Goal: Information Seeking & Learning: Check status

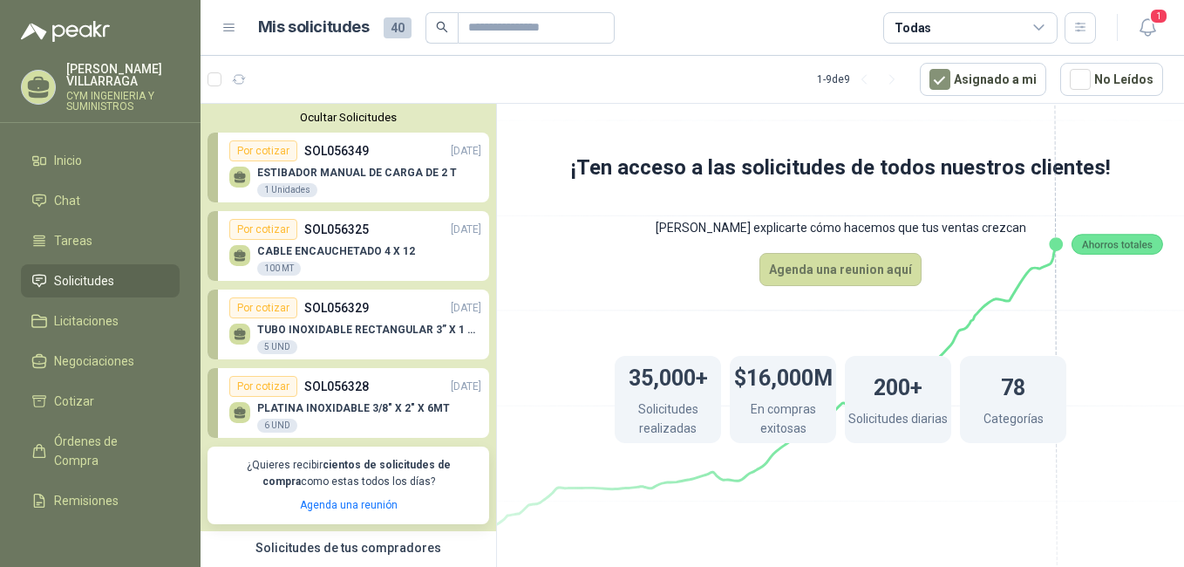
click at [381, 396] on div "Por cotizar SOL056328 [DATE]" at bounding box center [355, 386] width 252 height 21
click at [386, 397] on div "Por cotizar SOL056328 [DATE]" at bounding box center [355, 386] width 252 height 21
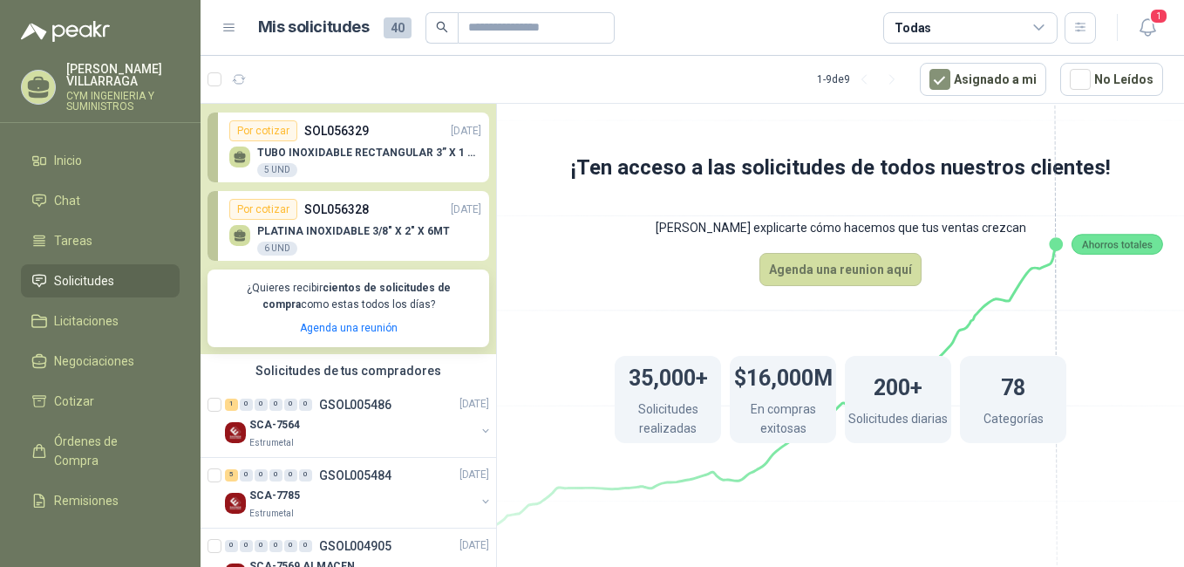
scroll to position [174, 0]
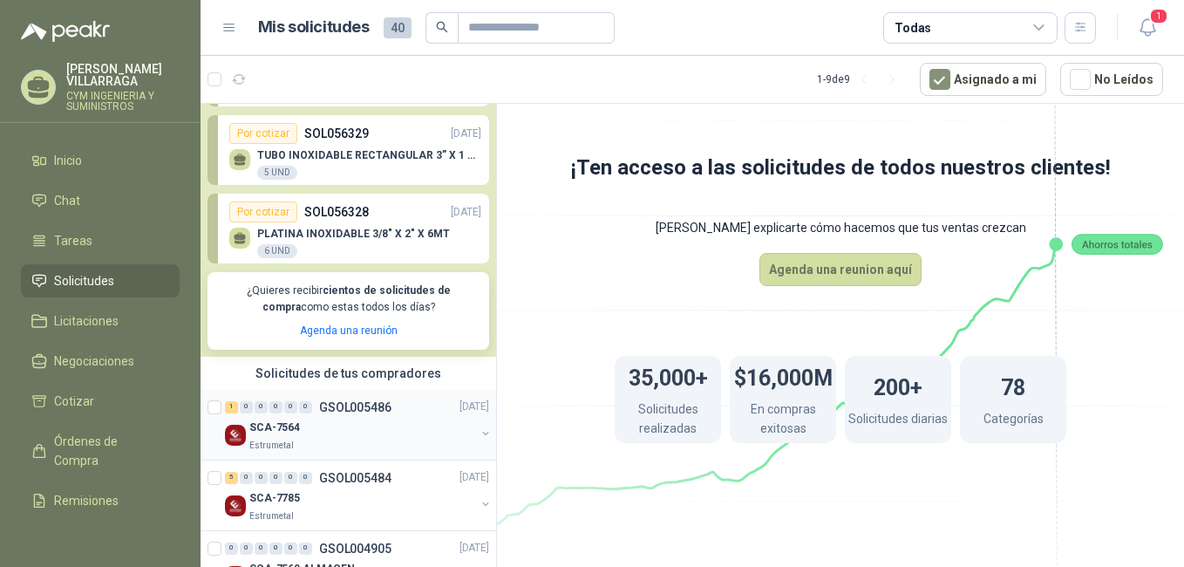
click at [361, 409] on p "GSOL005486" at bounding box center [355, 407] width 72 height 12
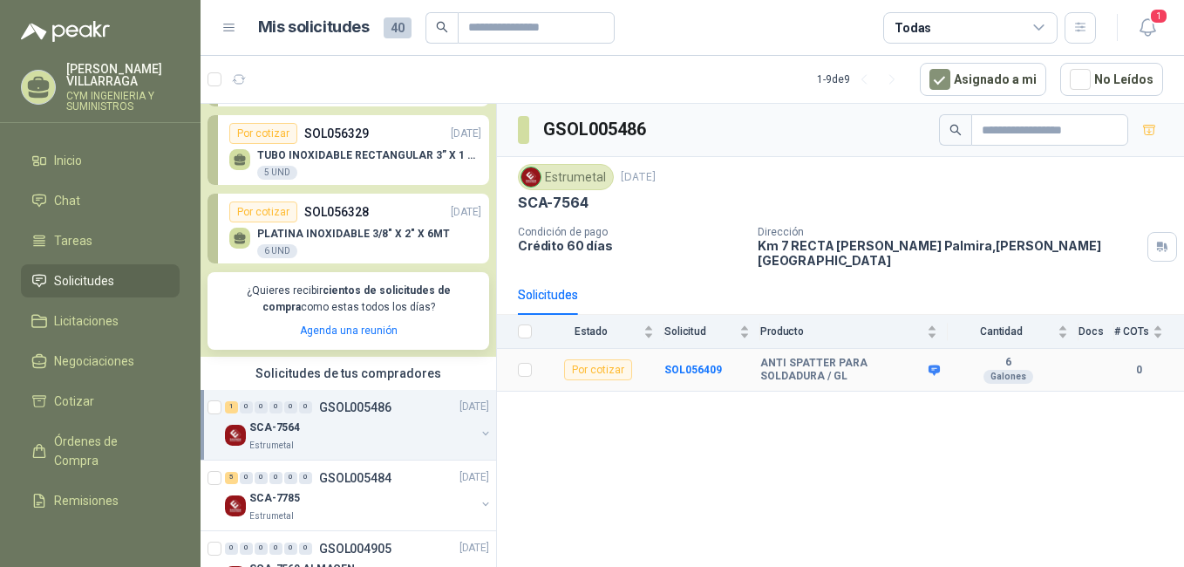
click at [799, 357] on b "ANTI SPATTER PARA SOLDADURA / GL" at bounding box center [842, 370] width 164 height 27
click at [830, 365] on b "ANTI SPATTER PARA SOLDADURA / GL" at bounding box center [842, 370] width 164 height 27
click at [685, 364] on b "SOL056409" at bounding box center [693, 370] width 58 height 12
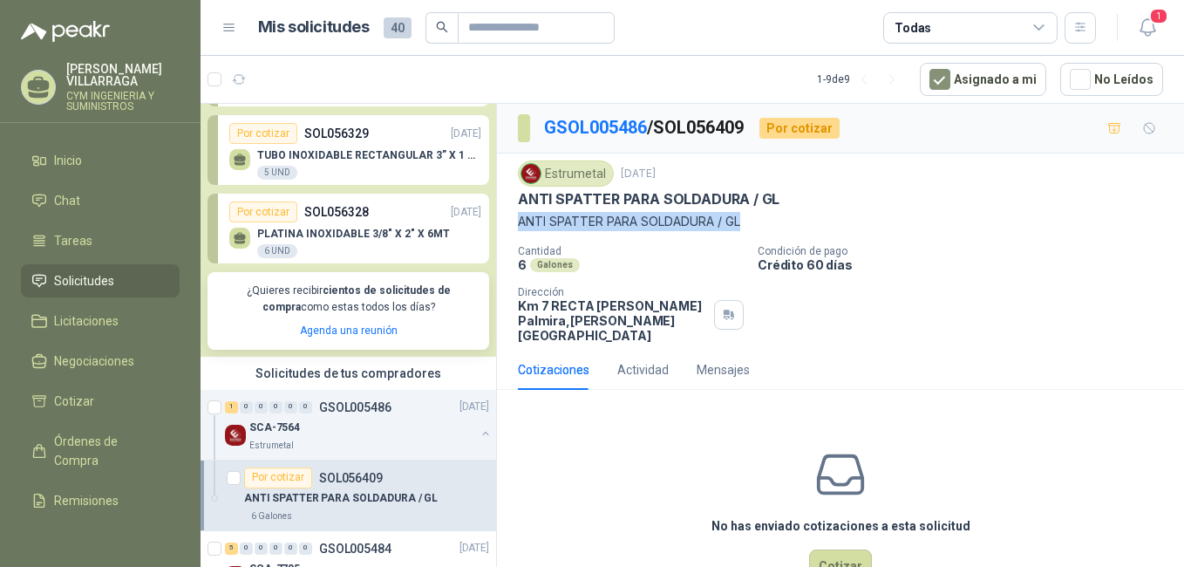
drag, startPoint x: 741, startPoint y: 221, endPoint x: 514, endPoint y: 221, distance: 226.6
click at [514, 221] on div "Estrumetal [DATE] ANTI SPATTER PARA SOLDADURA / GL ANTI SPATTER PARA SOLDADURA…" at bounding box center [840, 251] width 687 height 196
copy p "ANTI SPATTER PARA SOLDADURA / GL"
click at [1017, 288] on div "Cantidad 6 Galones Condición de pago Crédito 60 [PERSON_NAME] Dirección Km 7 RE…" at bounding box center [840, 294] width 645 height 98
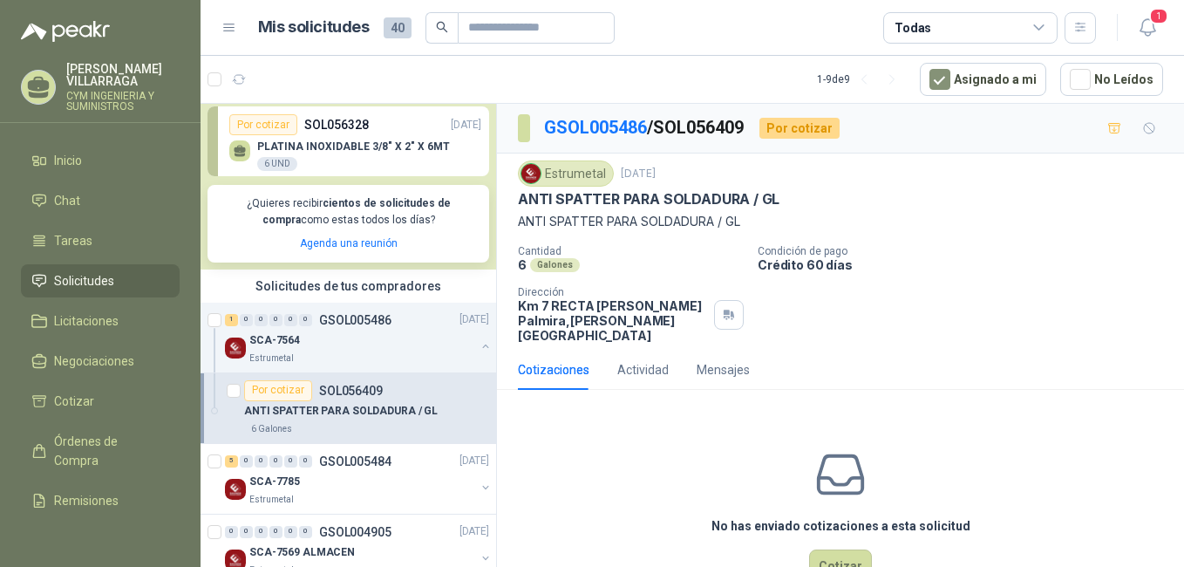
scroll to position [349, 0]
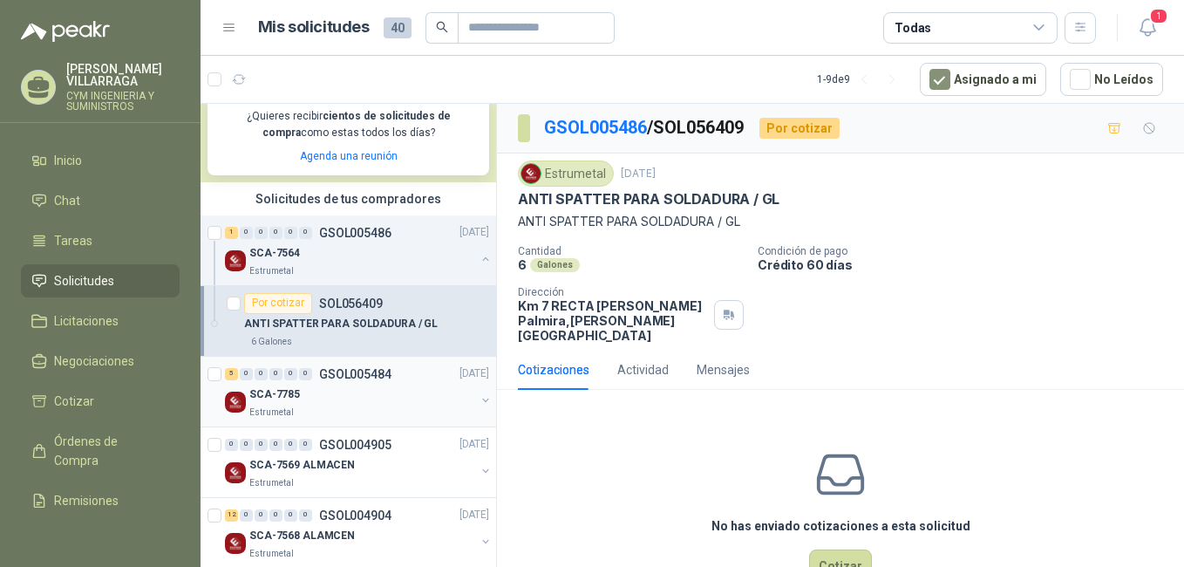
click at [307, 384] on link "5 0 0 0 0 0 GSOL005484 [DATE] SCA-7785 Estrumetal" at bounding box center [359, 392] width 268 height 56
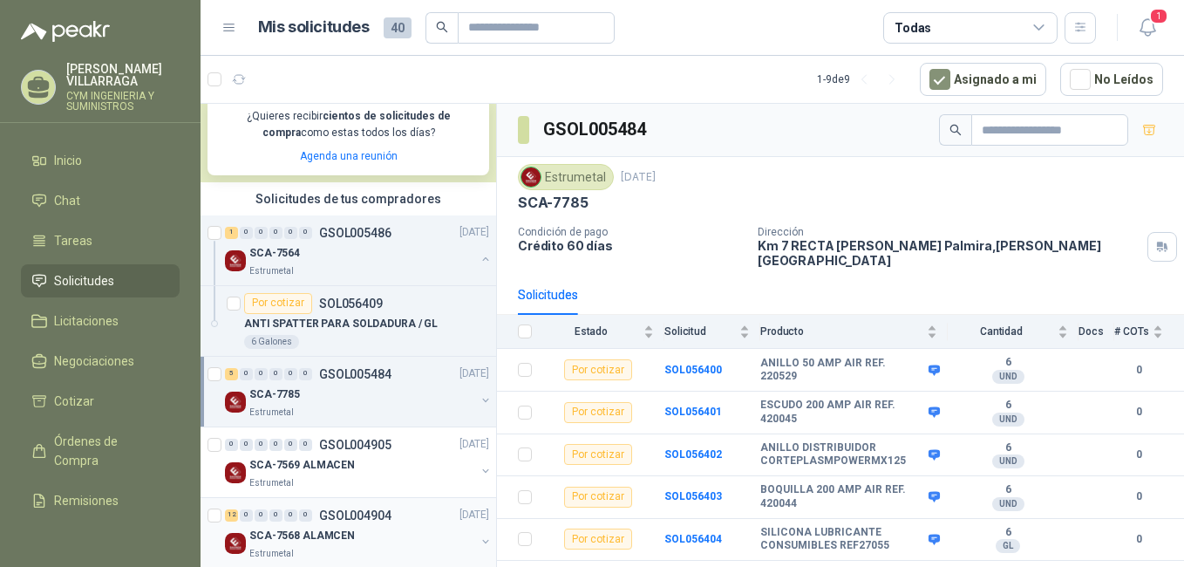
scroll to position [523, 0]
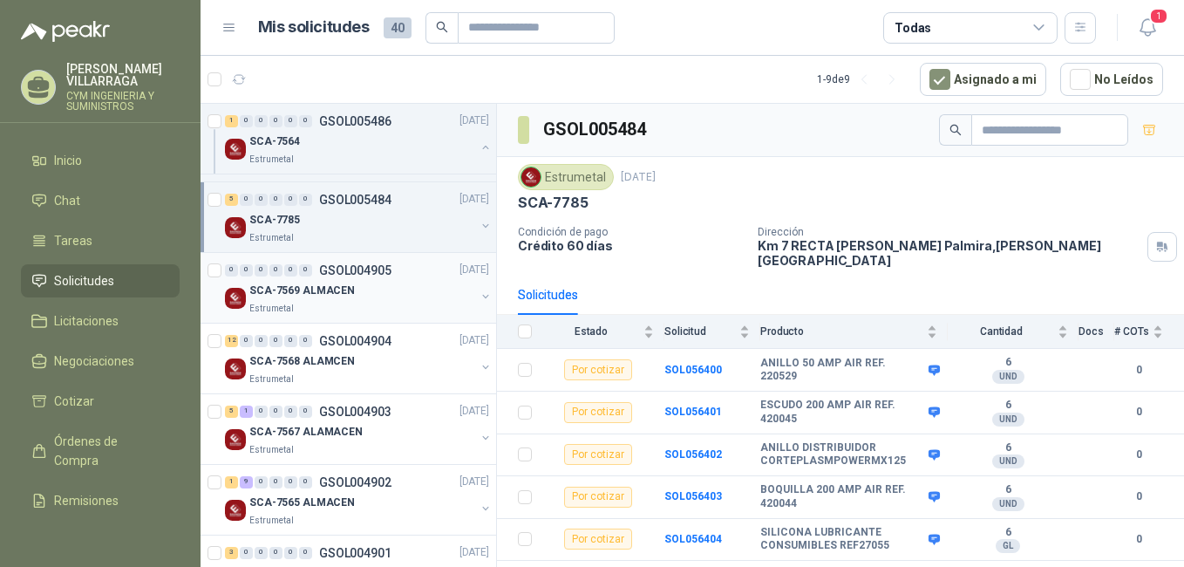
click at [310, 288] on p "SCA-7569 ALMACEN" at bounding box center [301, 290] width 105 height 17
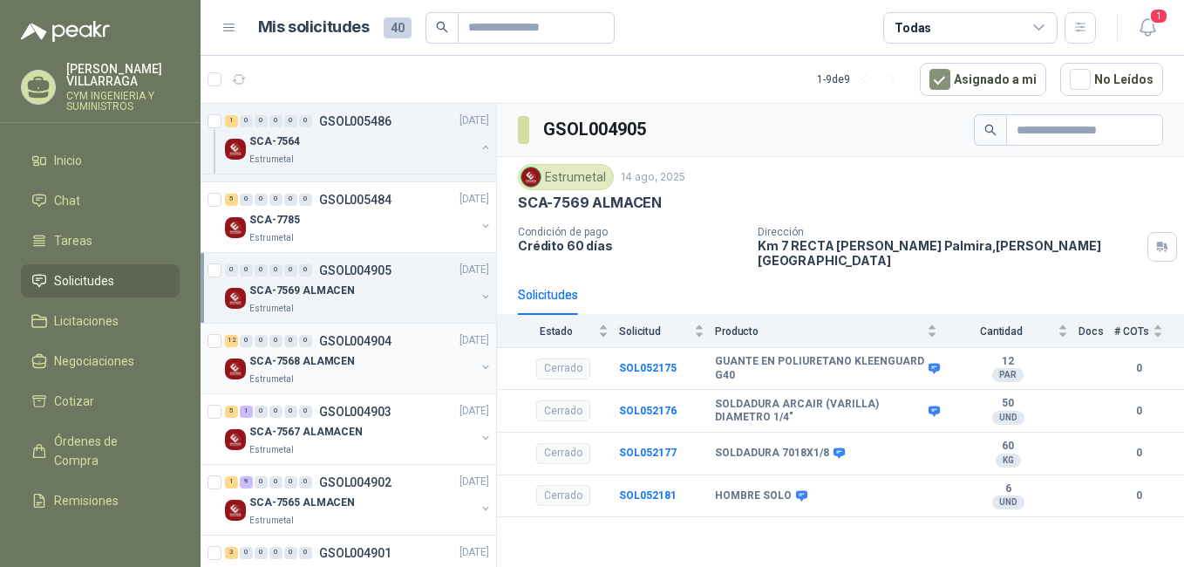
scroll to position [610, 0]
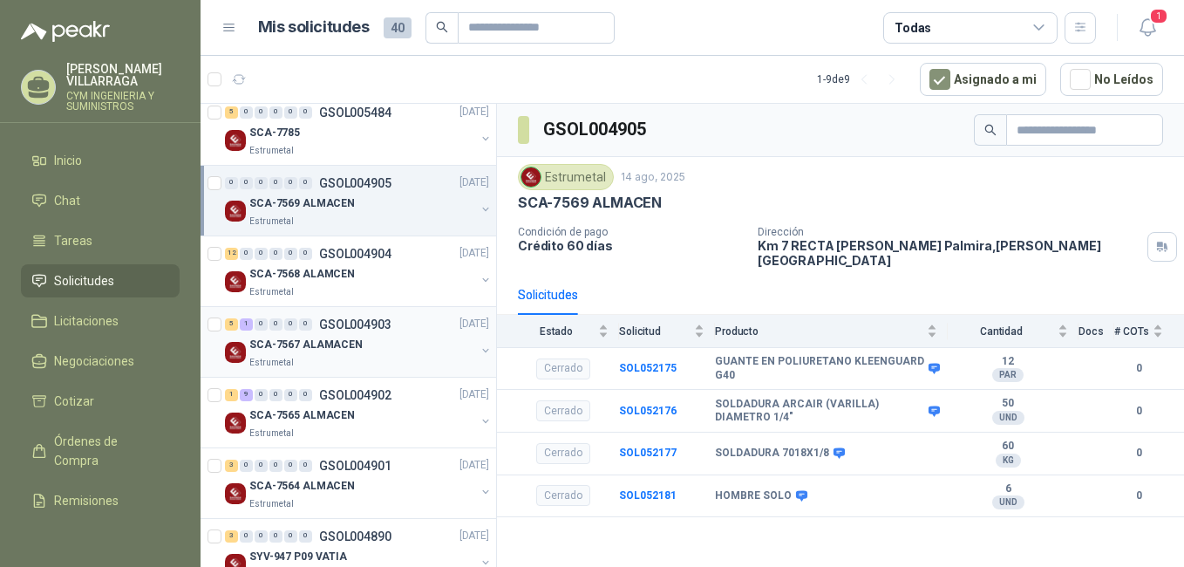
click at [362, 356] on div "Estrumetal" at bounding box center [362, 363] width 226 height 14
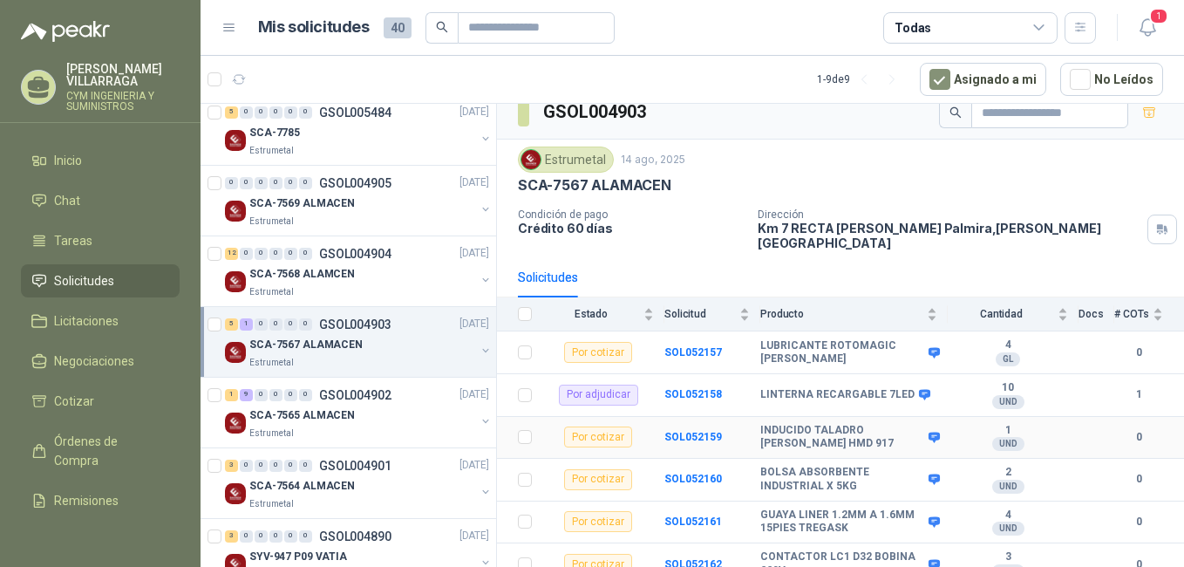
scroll to position [18, 0]
click at [360, 413] on div "SCA-7565 ALMACEN" at bounding box center [362, 415] width 226 height 21
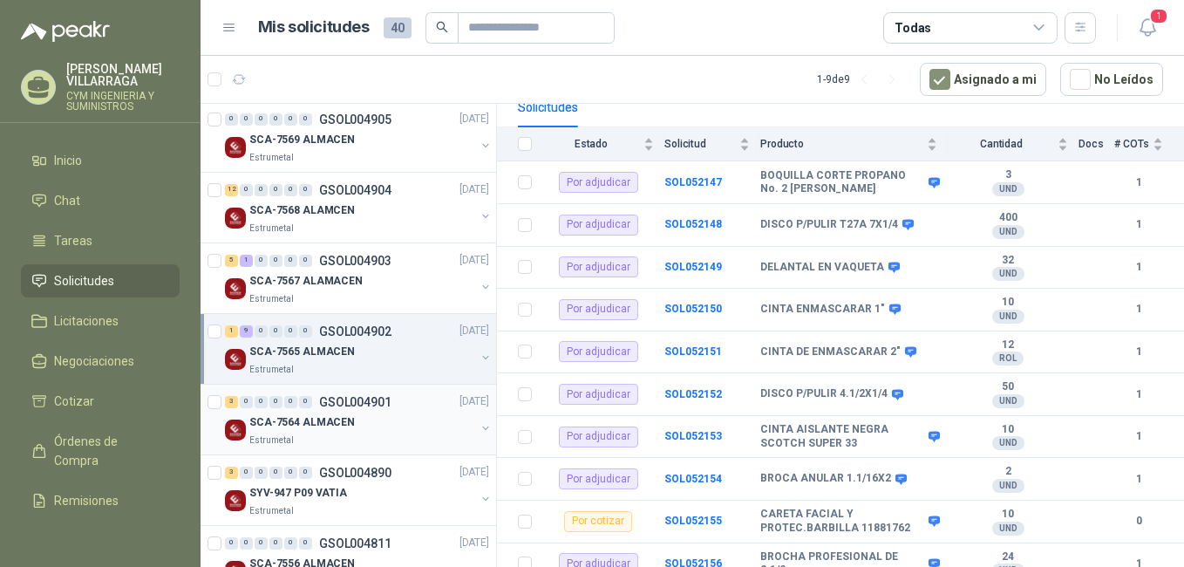
scroll to position [723, 0]
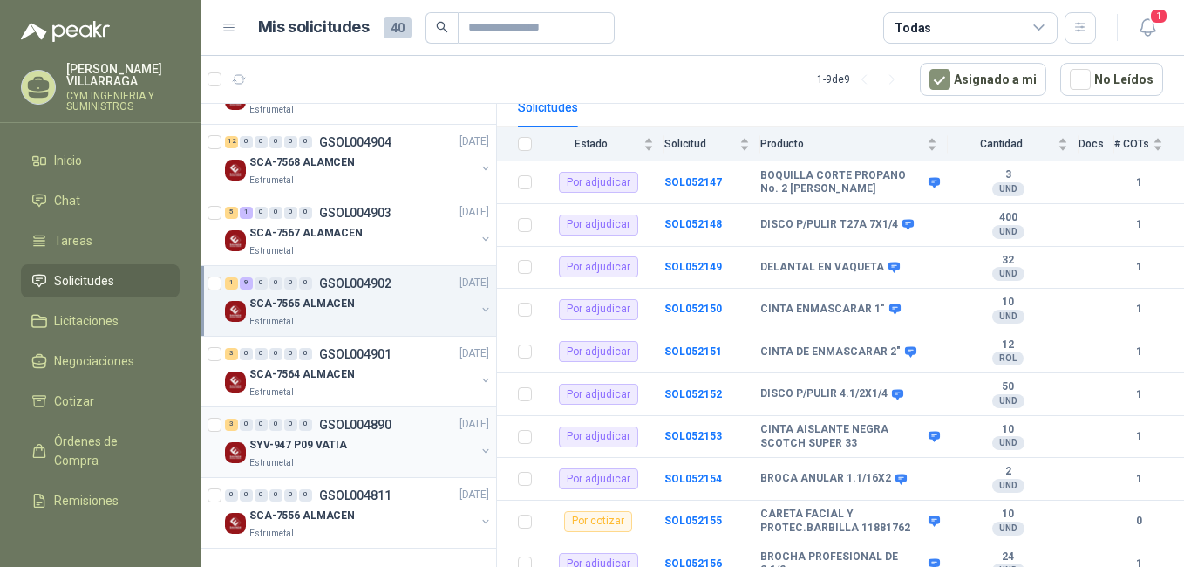
click at [379, 446] on div "SYV-947 P09 VATIA" at bounding box center [362, 445] width 226 height 21
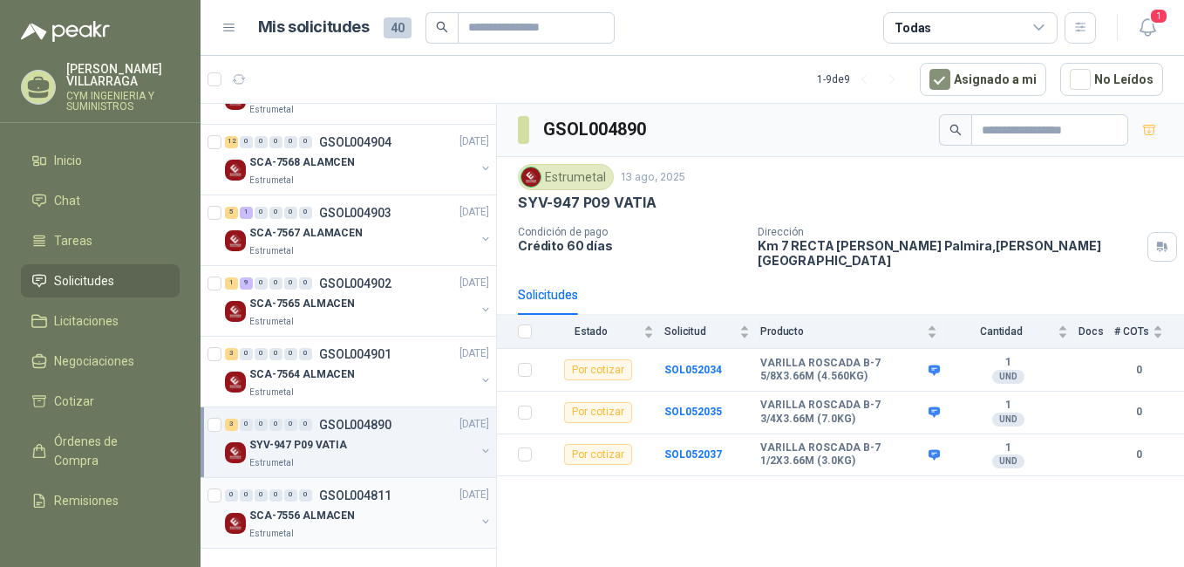
click at [323, 506] on div "SCA-7556 ALMACEN" at bounding box center [362, 516] width 226 height 21
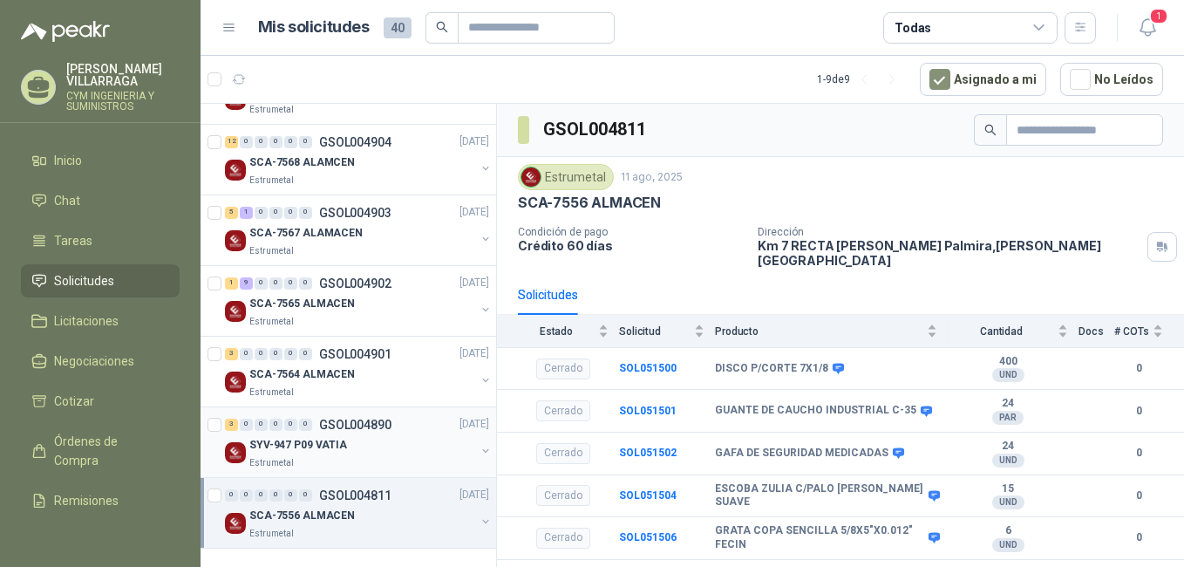
click at [337, 440] on p "SYV-947 P09 VATIA" at bounding box center [298, 445] width 98 height 17
